Goal: Find specific page/section: Find specific page/section

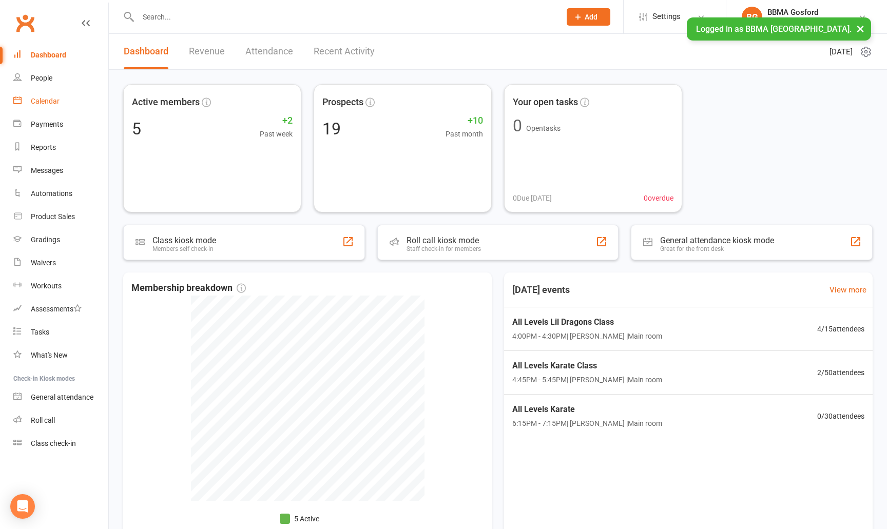
click at [56, 102] on div "Calendar" at bounding box center [45, 101] width 29 height 8
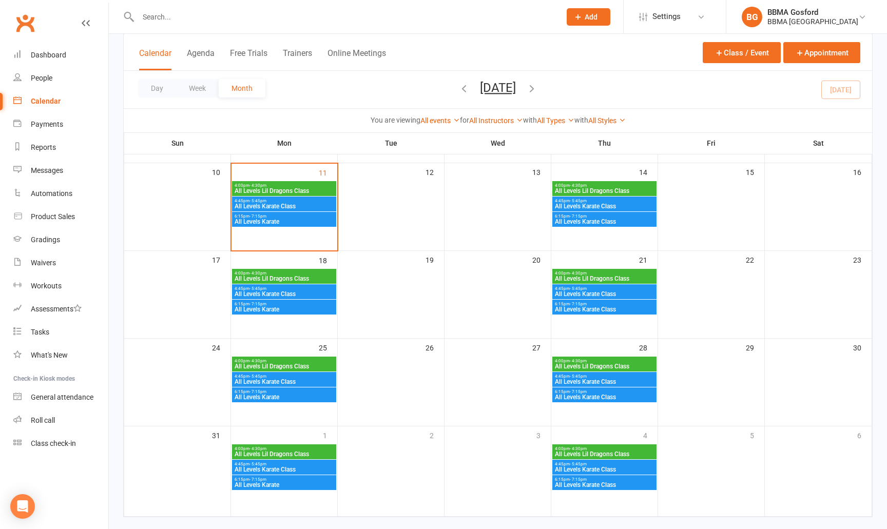
scroll to position [231, 0]
click at [278, 188] on span "All Levels Lil Dragons Class" at bounding box center [284, 190] width 100 height 6
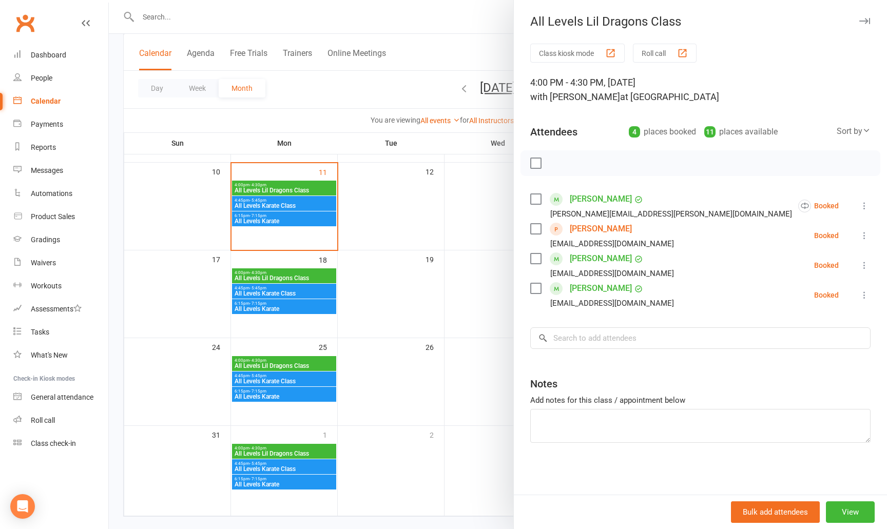
click at [320, 209] on div at bounding box center [498, 264] width 778 height 529
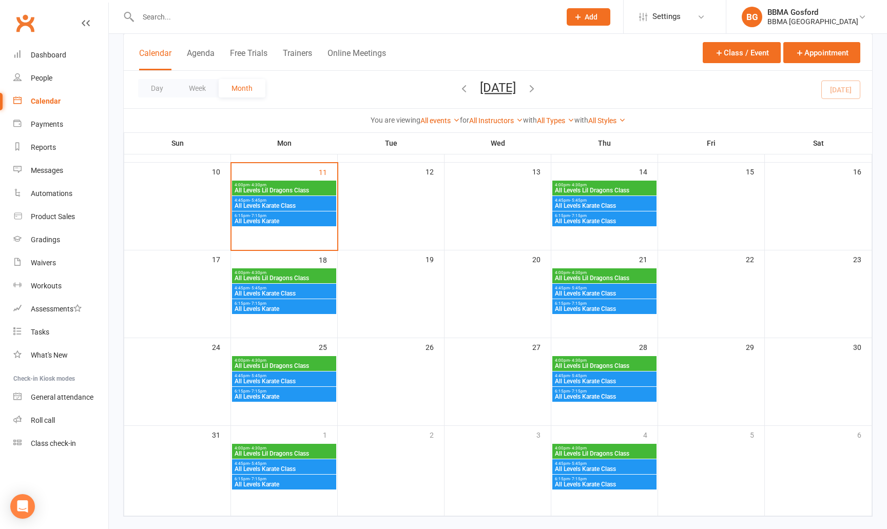
click at [304, 205] on span "All Levels Karate Class" at bounding box center [284, 206] width 100 height 6
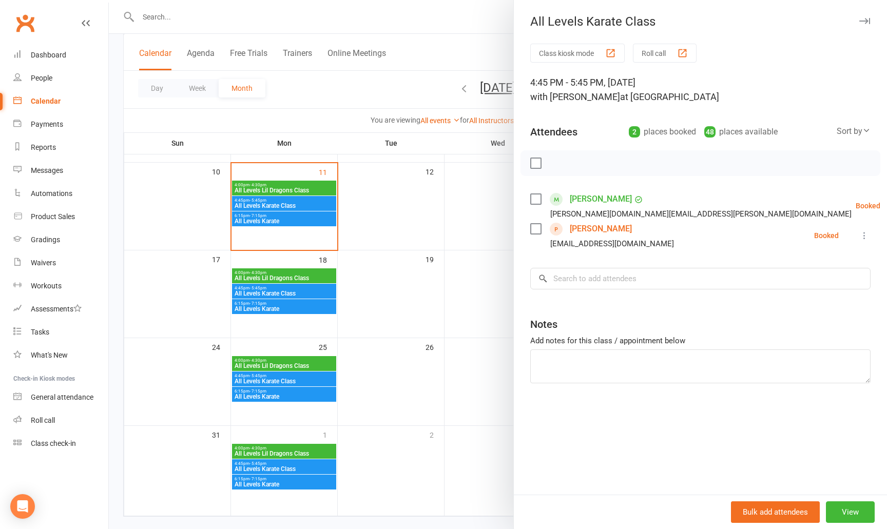
click at [287, 223] on div at bounding box center [498, 264] width 778 height 529
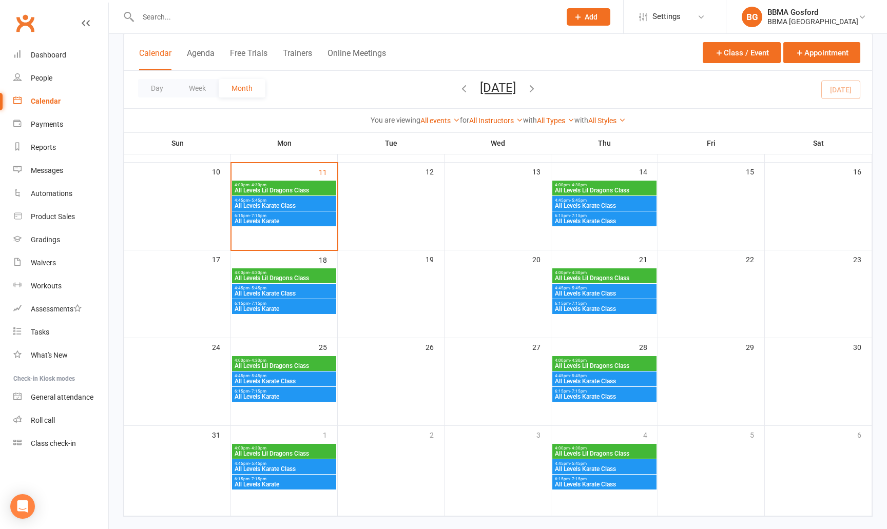
click at [284, 221] on span "All Levels Karate" at bounding box center [284, 221] width 100 height 6
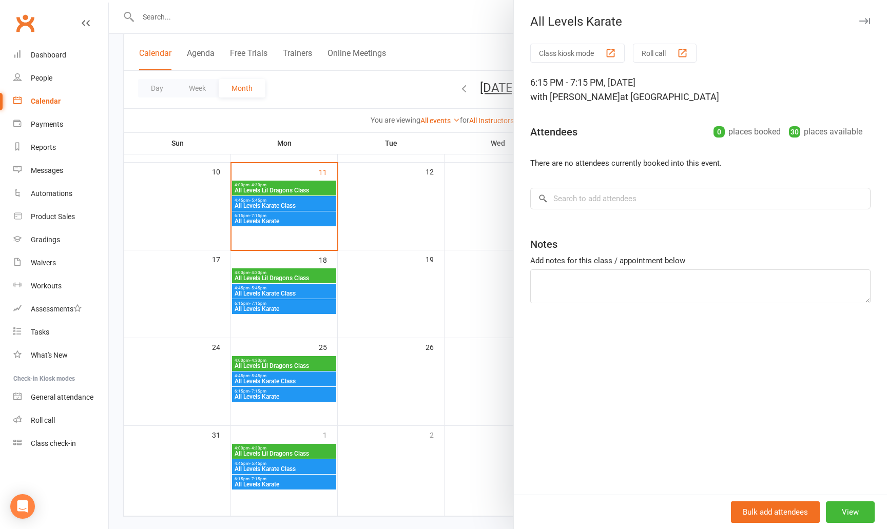
click at [278, 206] on div at bounding box center [498, 264] width 778 height 529
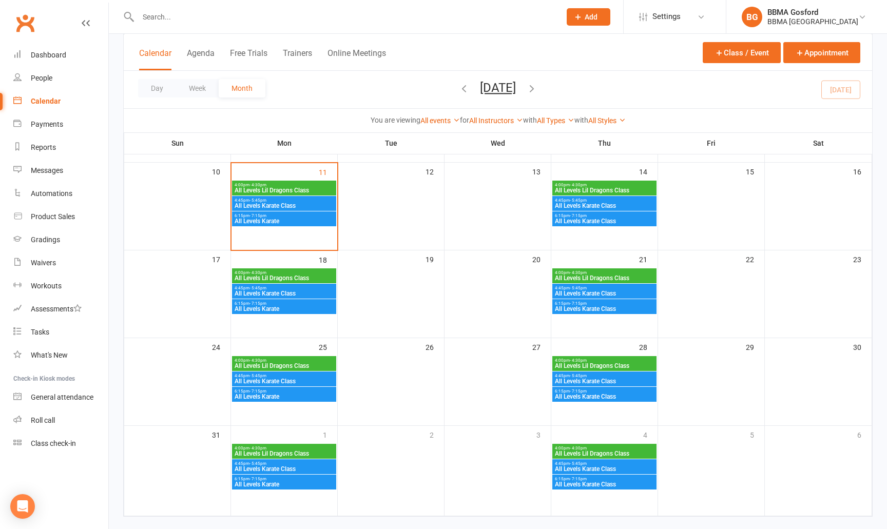
click at [276, 204] on span "All Levels Karate Class" at bounding box center [284, 206] width 100 height 6
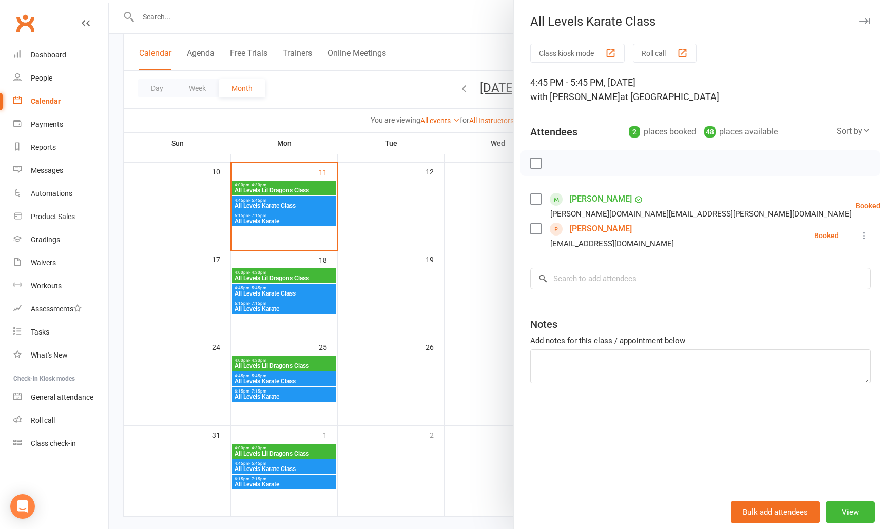
click at [402, 220] on div at bounding box center [498, 264] width 778 height 529
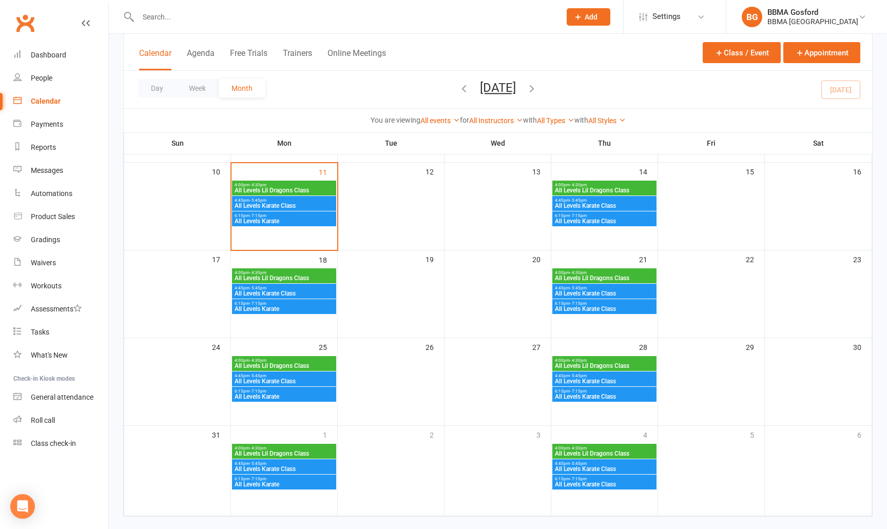
click at [590, 193] on span "All Levels Lil Dragons Class" at bounding box center [604, 190] width 100 height 6
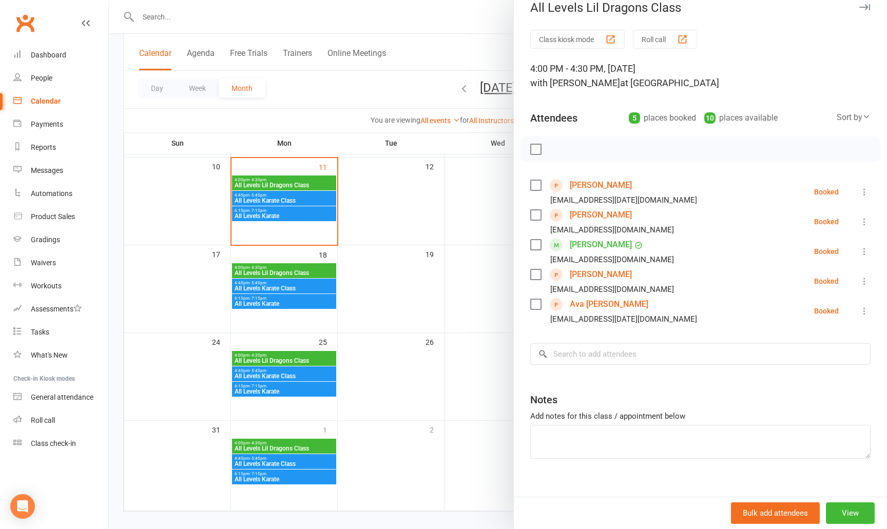
scroll to position [16, 0]
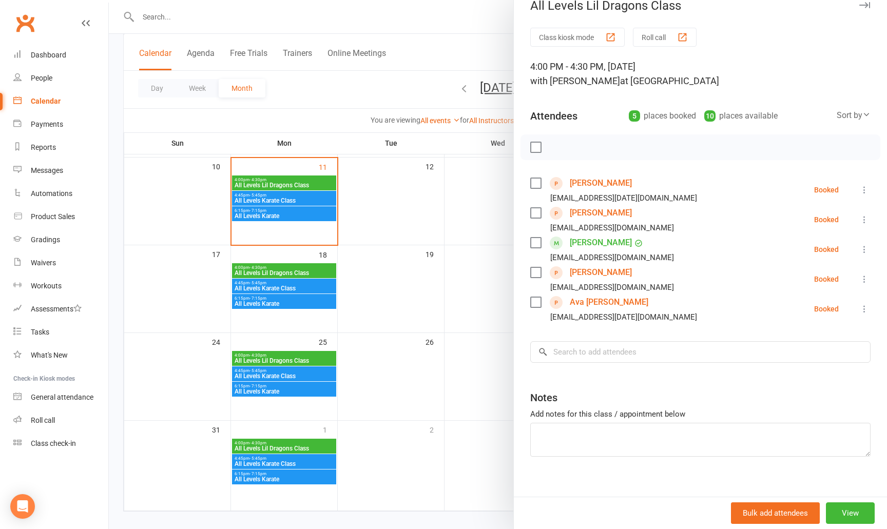
click at [465, 204] on div at bounding box center [498, 264] width 778 height 529
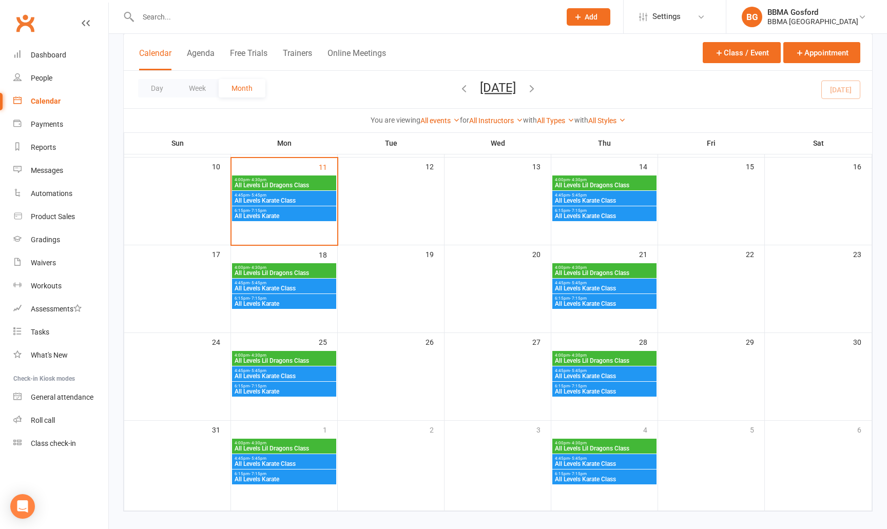
click at [580, 202] on span "All Levels Karate Class" at bounding box center [604, 201] width 100 height 6
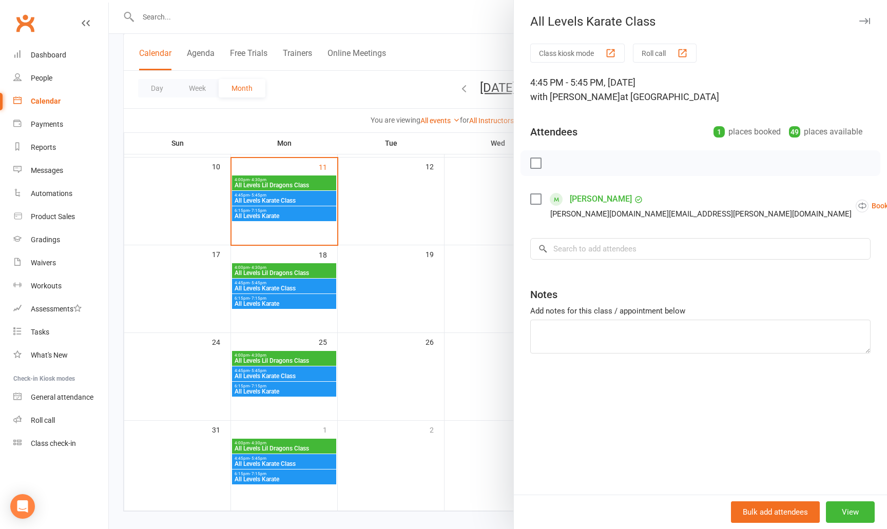
drag, startPoint x: 484, startPoint y: 222, endPoint x: 503, endPoint y: 222, distance: 19.5
click at [483, 222] on div at bounding box center [498, 264] width 778 height 529
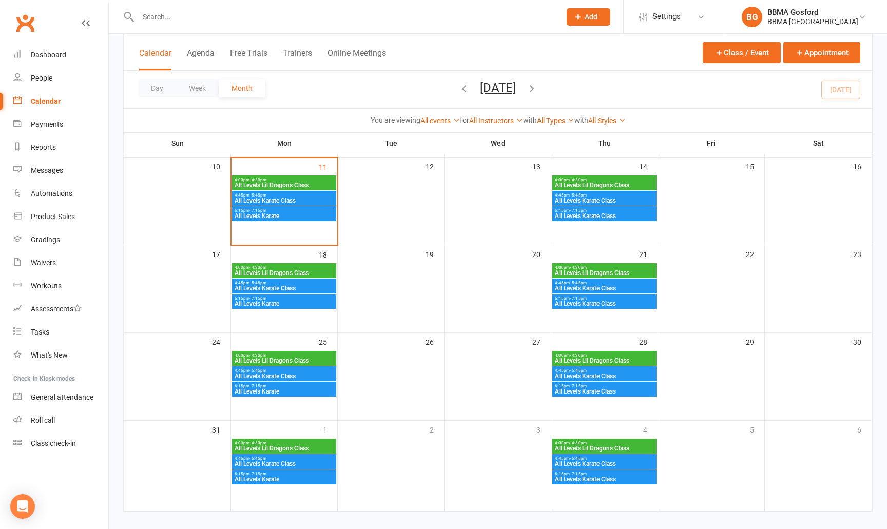
click at [564, 218] on span "All Levels Karate Class" at bounding box center [604, 216] width 100 height 6
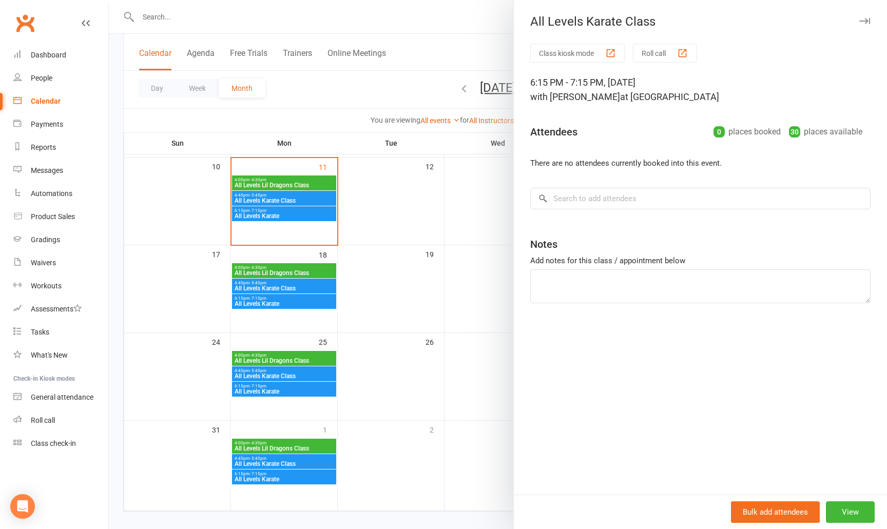
click at [468, 210] on div at bounding box center [498, 264] width 778 height 529
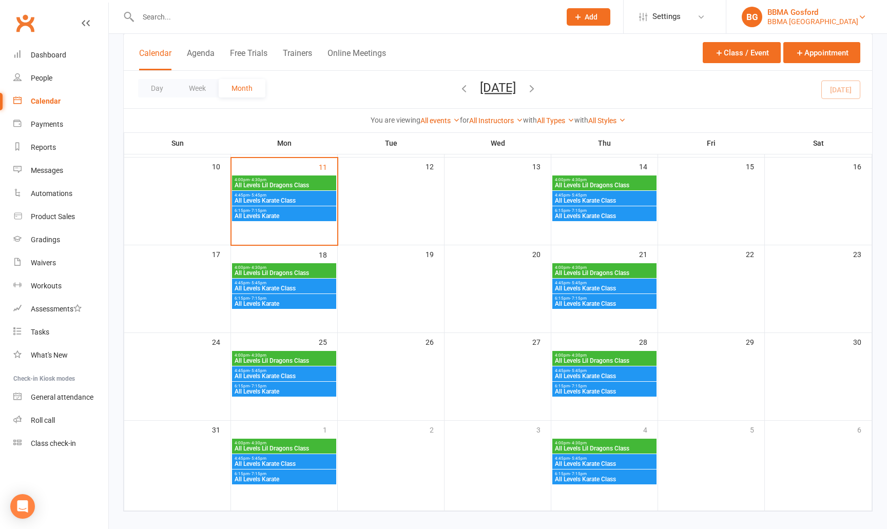
click at [796, 13] on div "BBMA Gosford" at bounding box center [812, 12] width 91 height 9
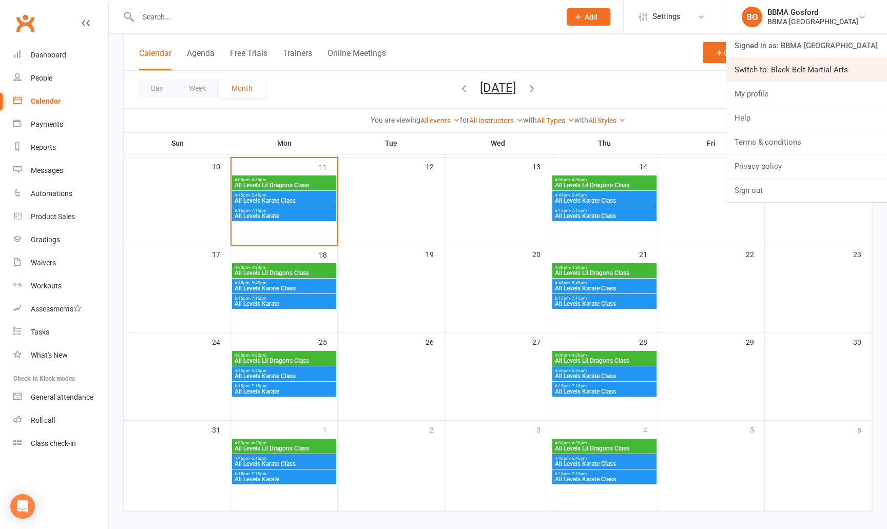
click at [793, 63] on link "Switch to: Black Belt Martial Arts" at bounding box center [806, 70] width 161 height 24
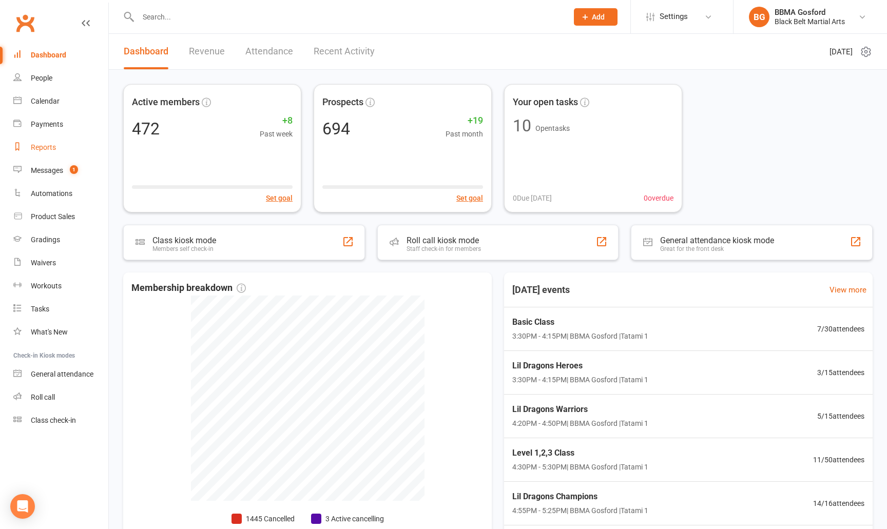
click at [33, 144] on div "Reports" at bounding box center [43, 147] width 25 height 8
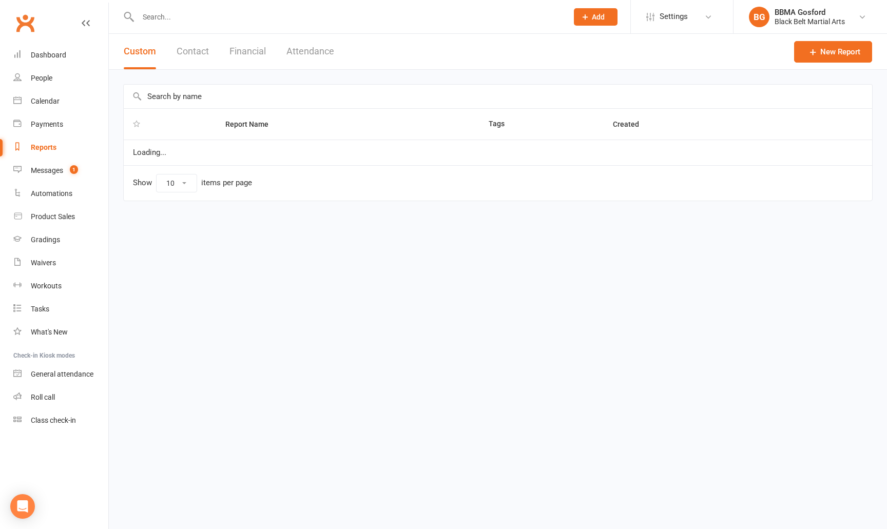
select select "100"
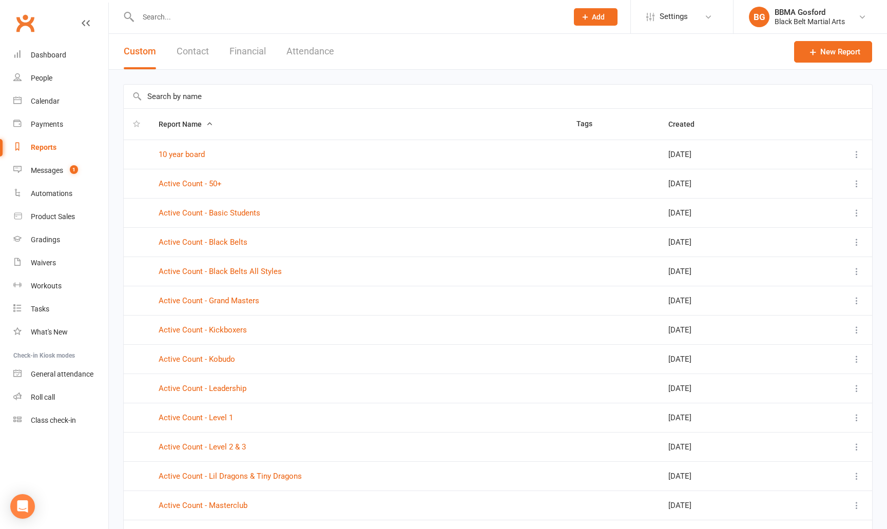
click at [172, 98] on input "text" at bounding box center [498, 97] width 748 height 24
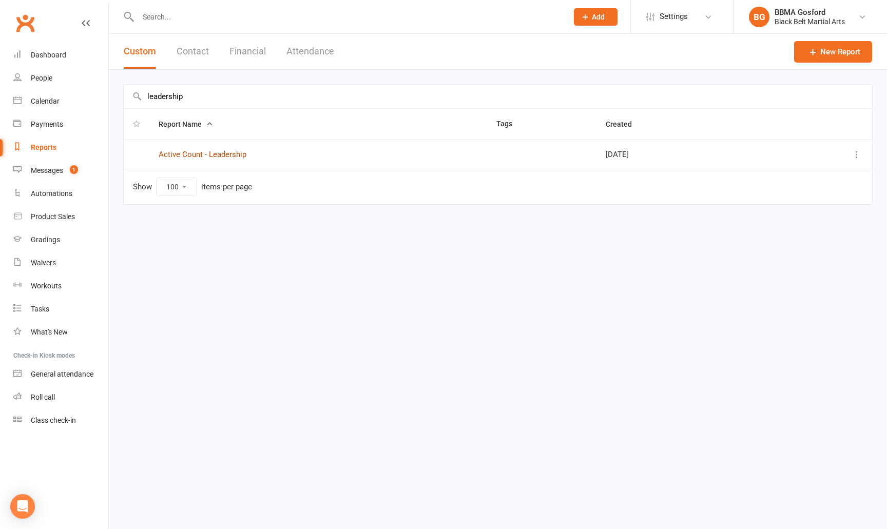
type input "leadership"
click at [222, 151] on link "Active Count - Leadership" at bounding box center [203, 154] width 88 height 9
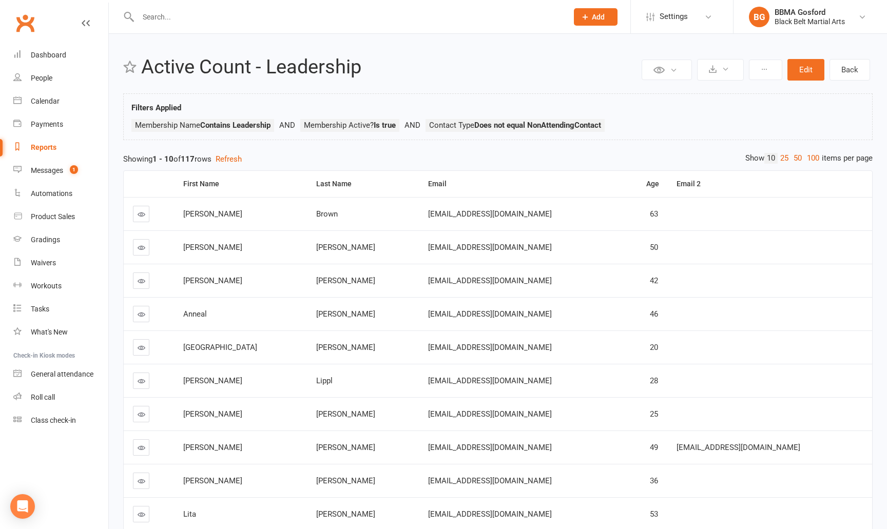
click at [29, 23] on link "Clubworx" at bounding box center [25, 23] width 26 height 26
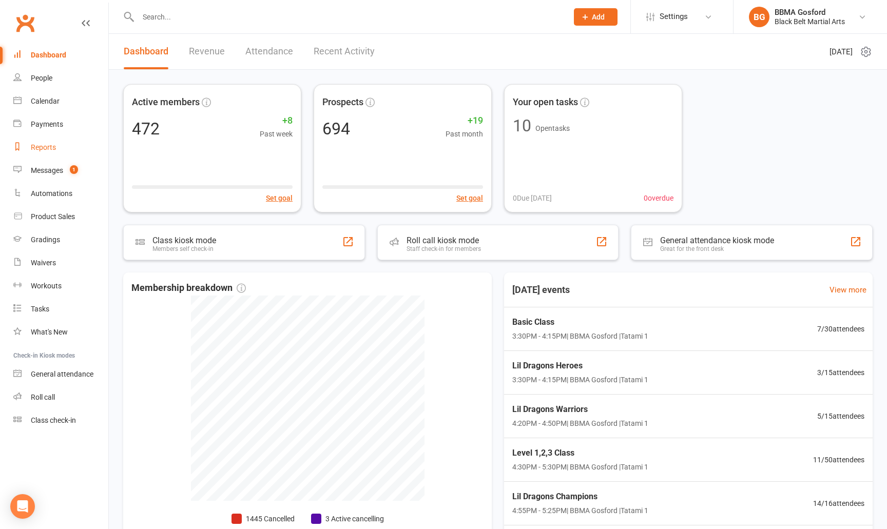
click at [47, 152] on link "Reports" at bounding box center [60, 147] width 95 height 23
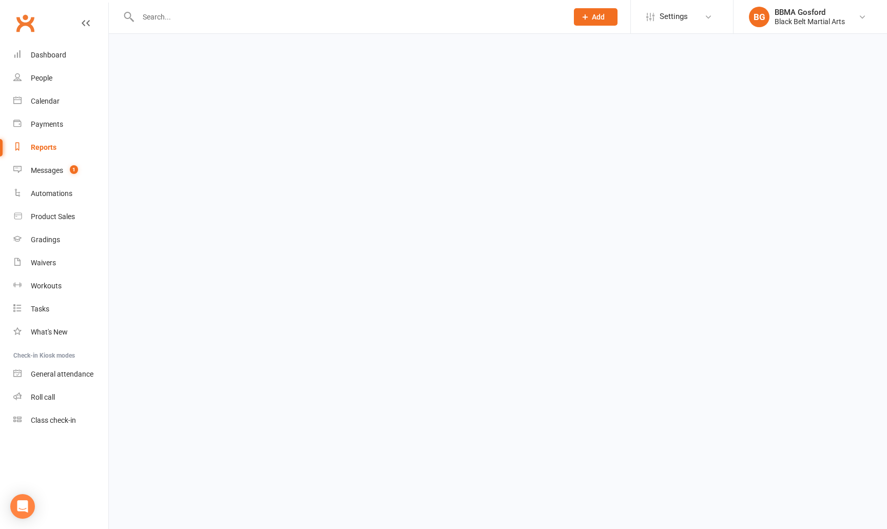
select select "100"
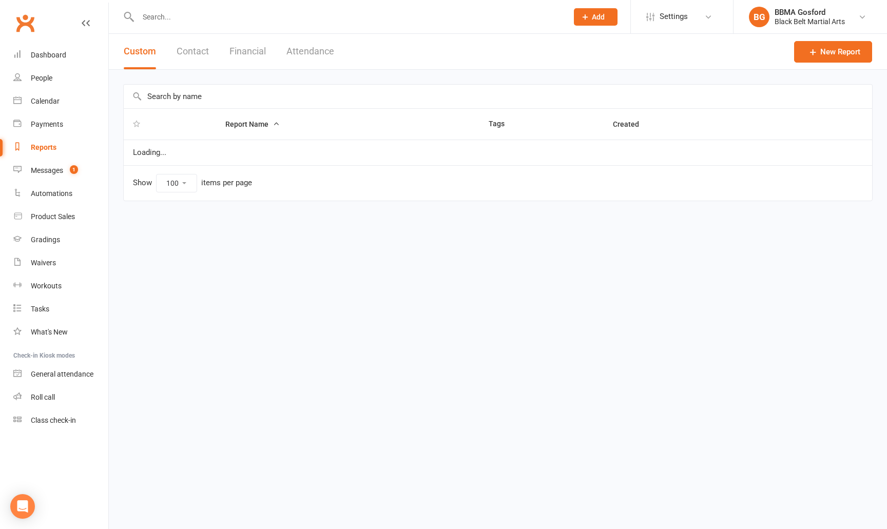
click at [183, 105] on input "text" at bounding box center [498, 97] width 748 height 24
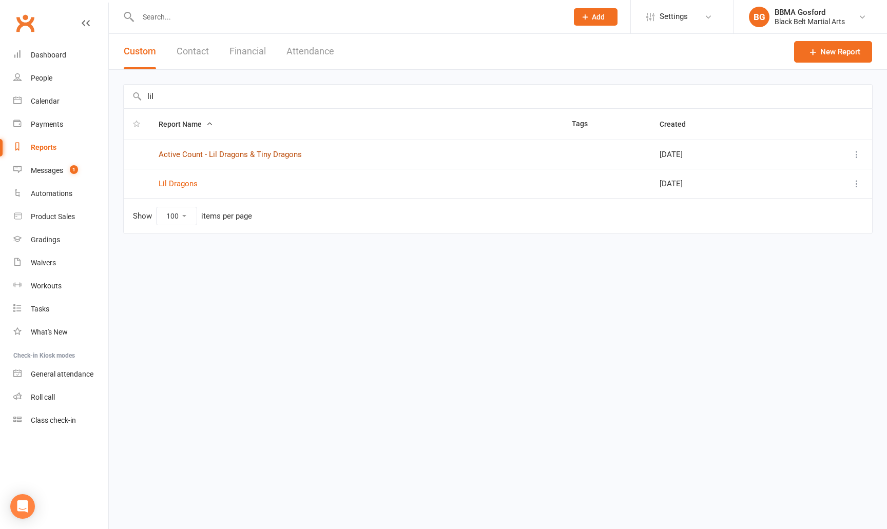
type input "lil"
click at [258, 157] on link "Active Count - Lil Dragons & Tiny Dragons" at bounding box center [230, 154] width 143 height 9
